Goal: Information Seeking & Learning: Learn about a topic

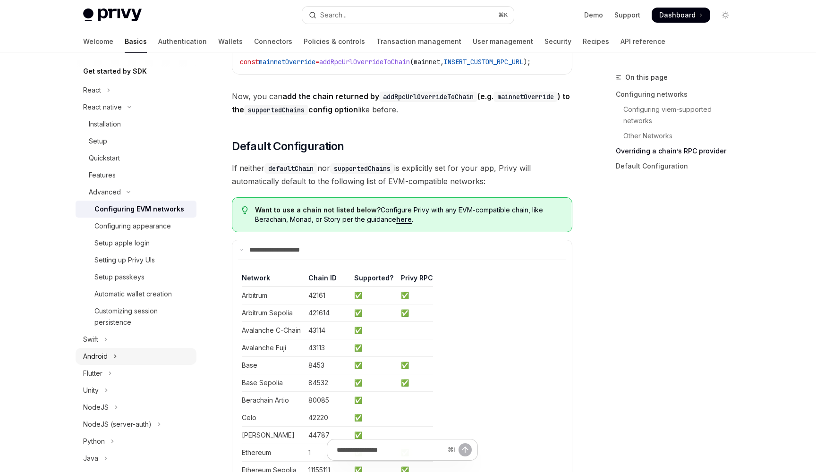
scroll to position [107, 0]
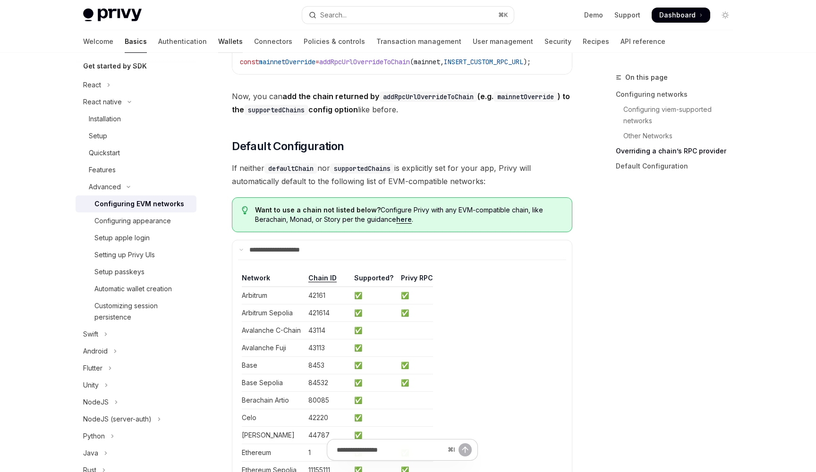
click at [218, 42] on link "Wallets" at bounding box center [230, 41] width 25 height 23
type textarea "*"
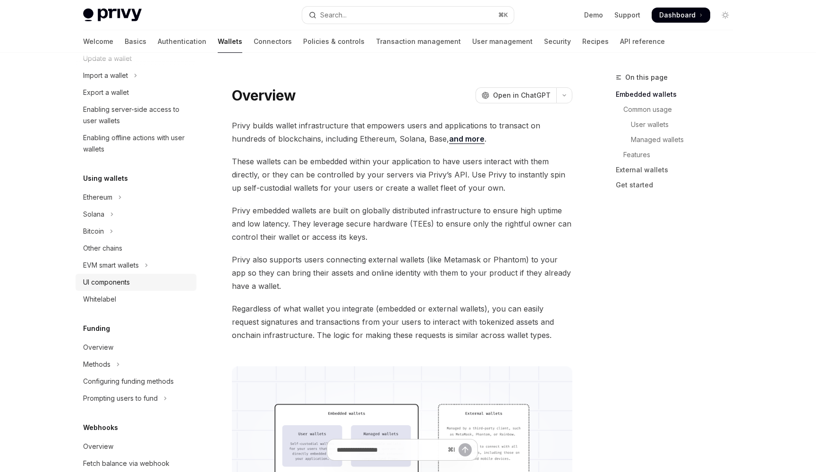
scroll to position [126, 0]
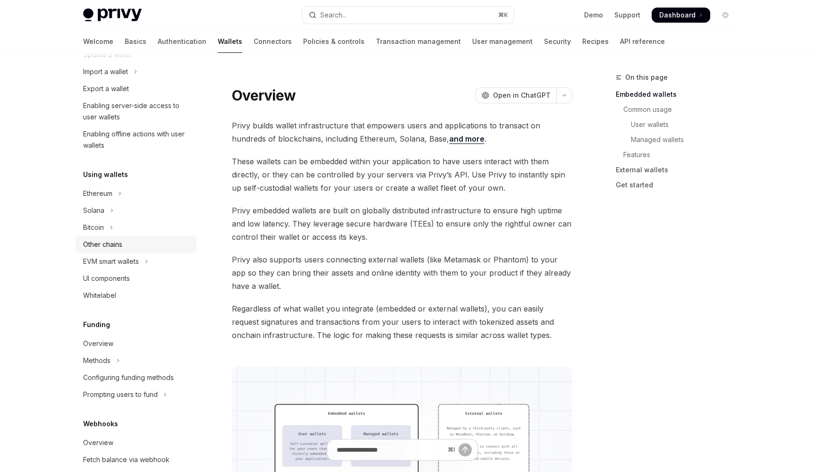
click at [123, 247] on div "Other chains" at bounding box center [137, 244] width 108 height 11
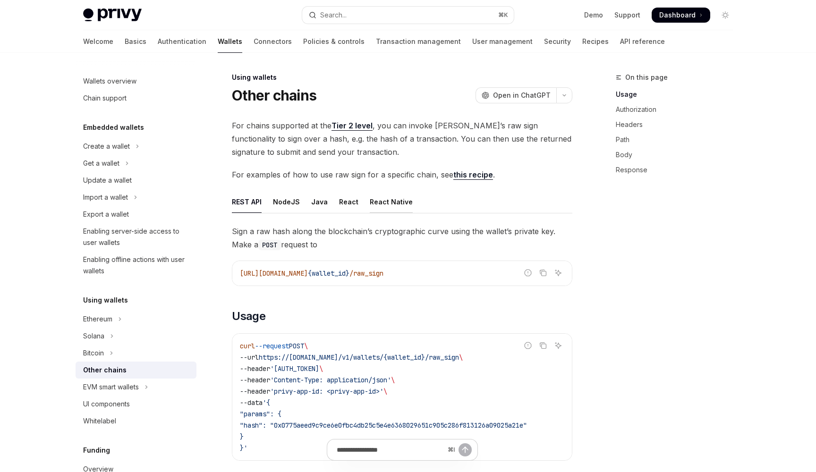
click at [372, 204] on div "React Native" at bounding box center [391, 202] width 43 height 22
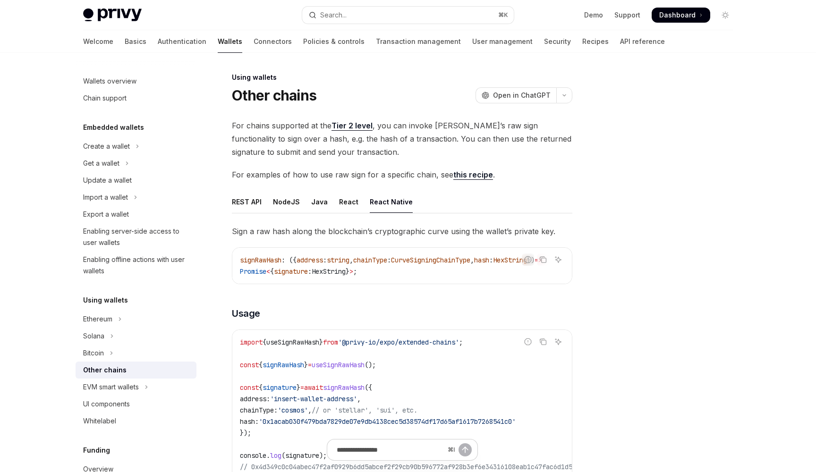
click at [352, 122] on link "Tier 2 level" at bounding box center [351, 126] width 41 height 10
type textarea "*"
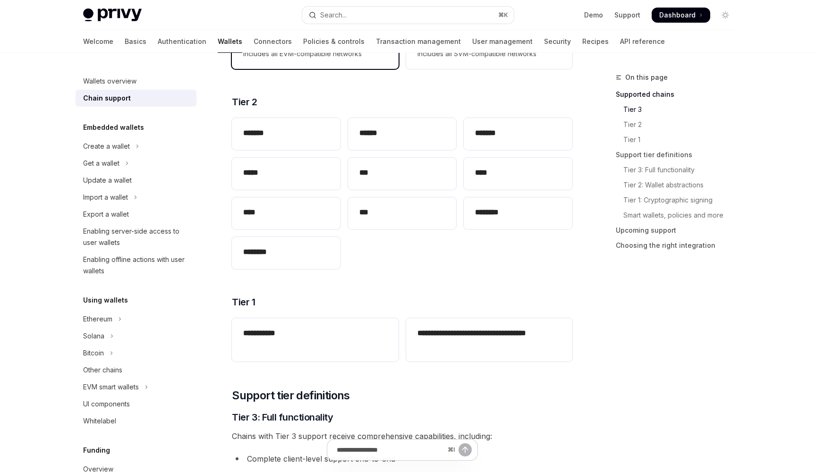
scroll to position [209, 0]
